Goal: Task Accomplishment & Management: Manage account settings

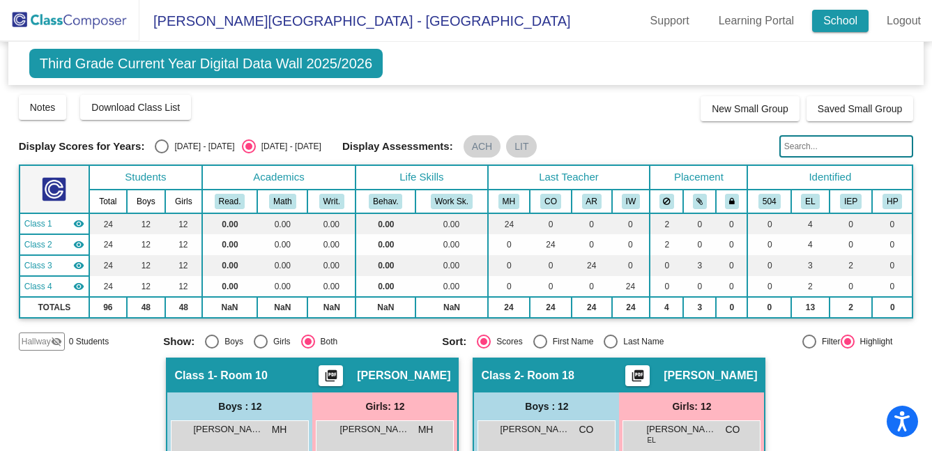
click at [828, 29] on link "School" at bounding box center [840, 21] width 56 height 22
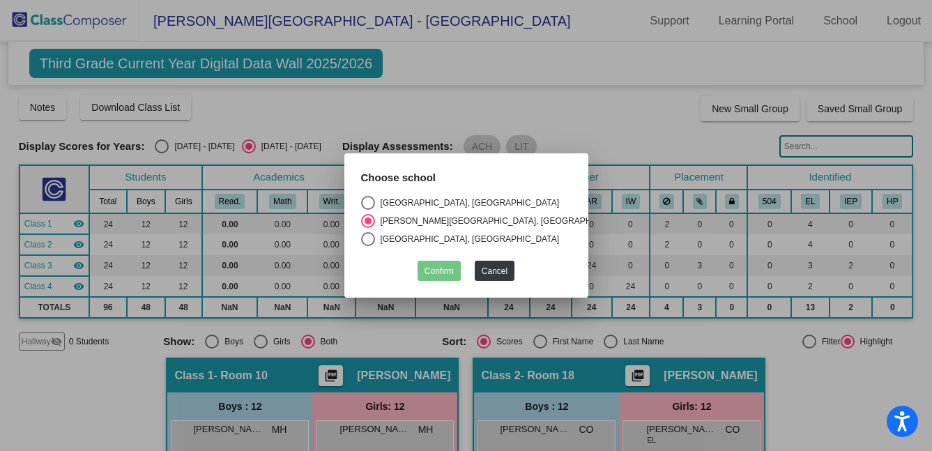
click at [372, 202] on div "Select an option" at bounding box center [368, 203] width 14 height 14
click at [368, 210] on input "Blossom Hill Elementary School, Los Gatos Union School District" at bounding box center [367, 210] width 1 height 1
radio input "true"
click at [429, 261] on button "Confirm" at bounding box center [439, 271] width 43 height 20
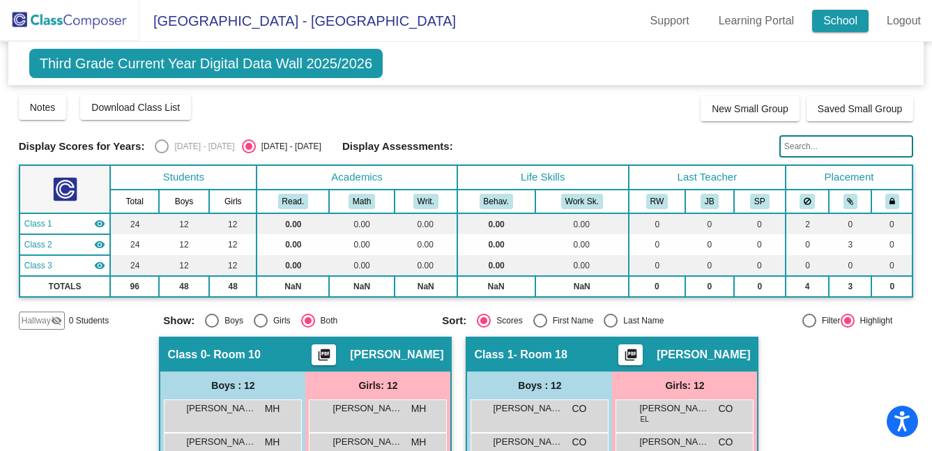
click at [812, 22] on link "School" at bounding box center [840, 21] width 56 height 22
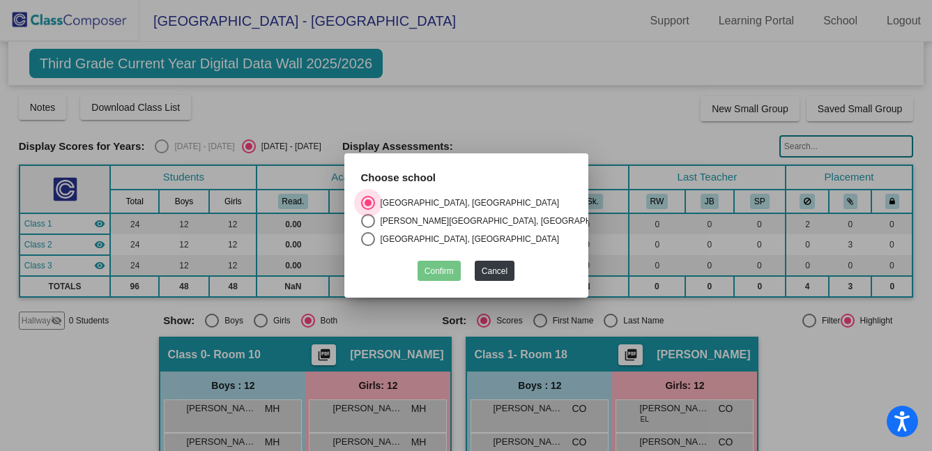
click at [370, 199] on div "Select an option" at bounding box center [368, 202] width 7 height 7
click at [368, 210] on input "Blossom Hill Elementary School, Los Gatos Union School District" at bounding box center [367, 210] width 1 height 1
click at [548, 105] on div at bounding box center [466, 225] width 932 height 451
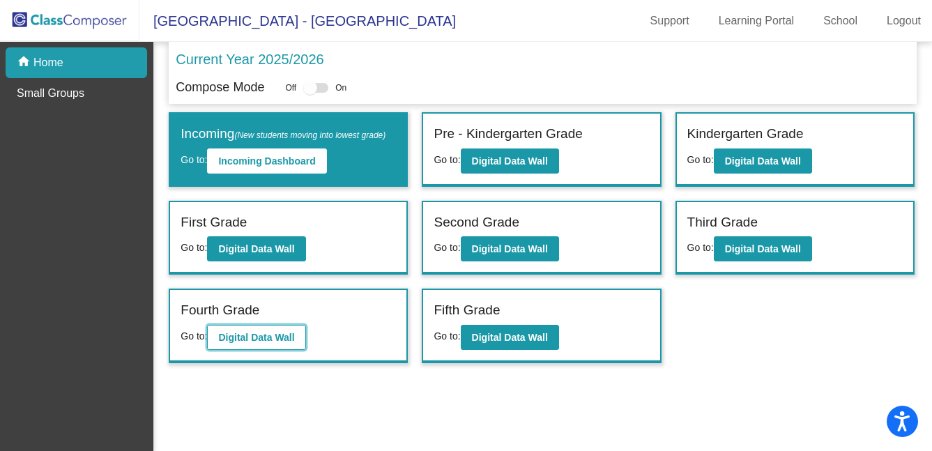
click at [238, 350] on button "Digital Data Wall" at bounding box center [256, 337] width 98 height 25
